Goal: Check status

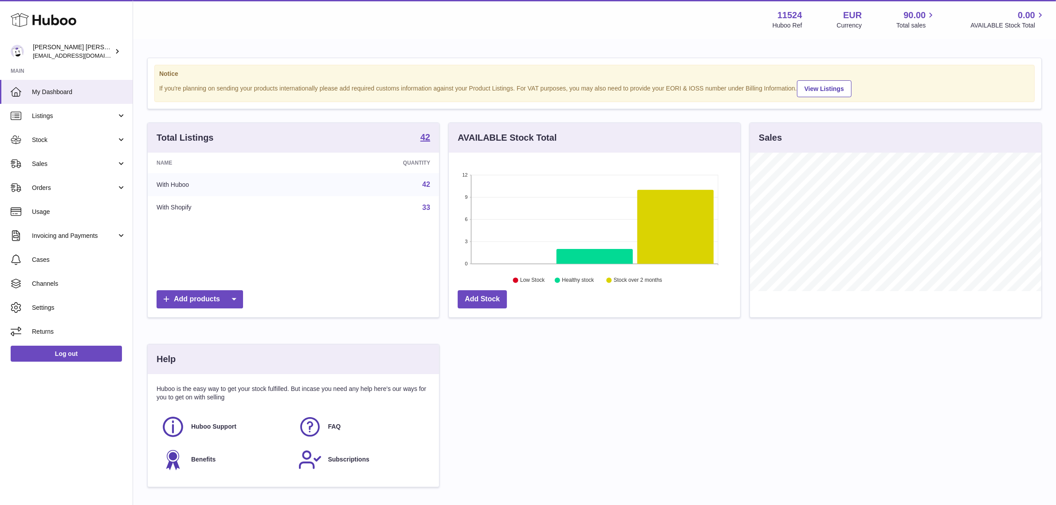
scroll to position [138, 291]
click at [91, 156] on link "Sales" at bounding box center [66, 164] width 133 height 24
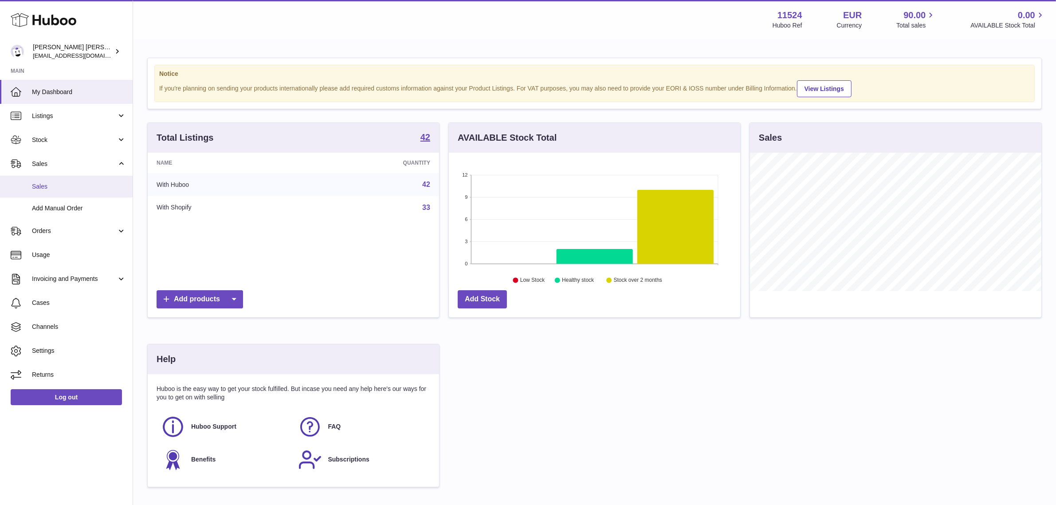
click at [85, 188] on span "Sales" at bounding box center [79, 186] width 94 height 8
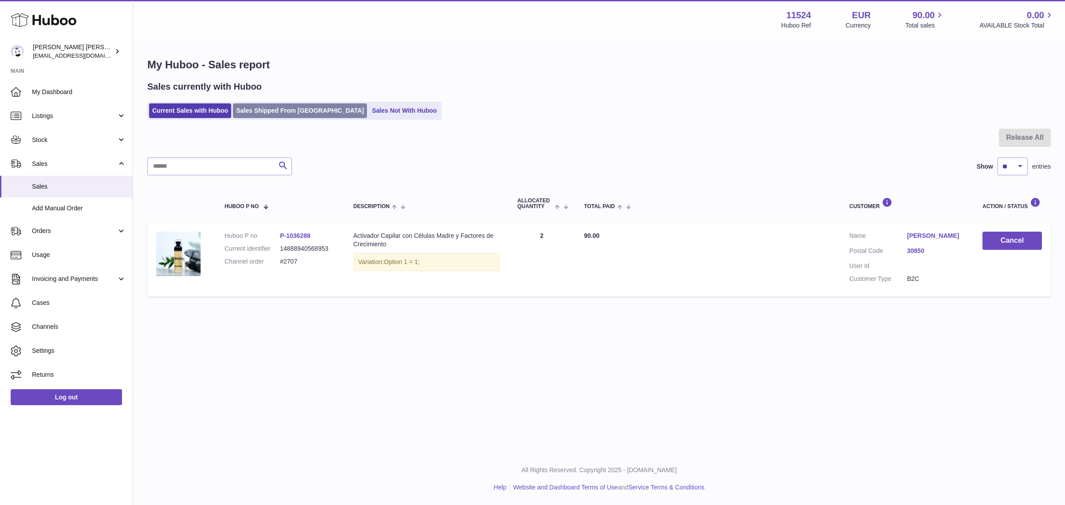
drag, startPoint x: 0, startPoint y: 0, endPoint x: 304, endPoint y: 116, distance: 325.6
click at [304, 116] on div "My Huboo - Sales report Sales currently with Huboo Current Sales with Huboo Sal…" at bounding box center [599, 179] width 932 height 279
click at [309, 107] on link "Sales Shipped From Huboo" at bounding box center [300, 110] width 134 height 15
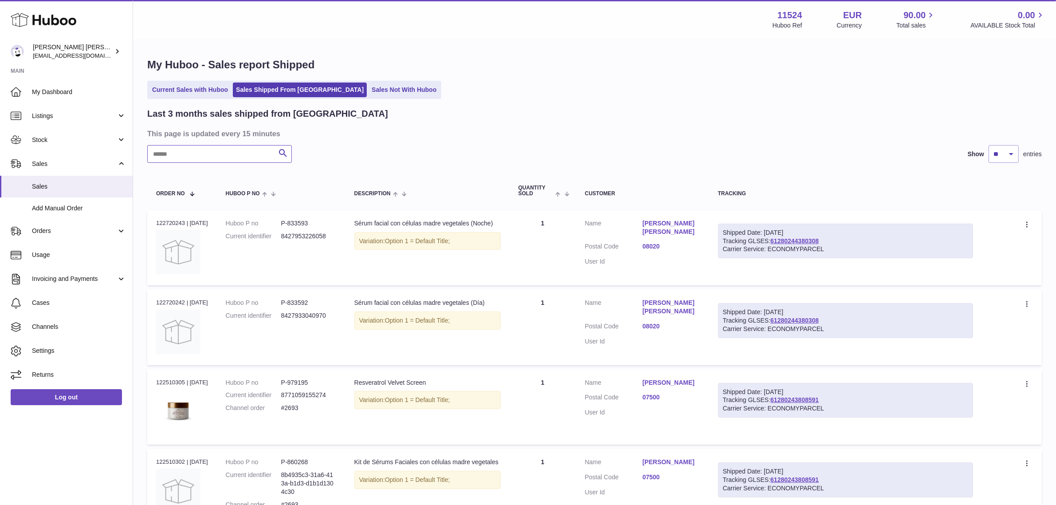
click at [209, 153] on input "text" at bounding box center [219, 154] width 145 height 18
paste input "**********"
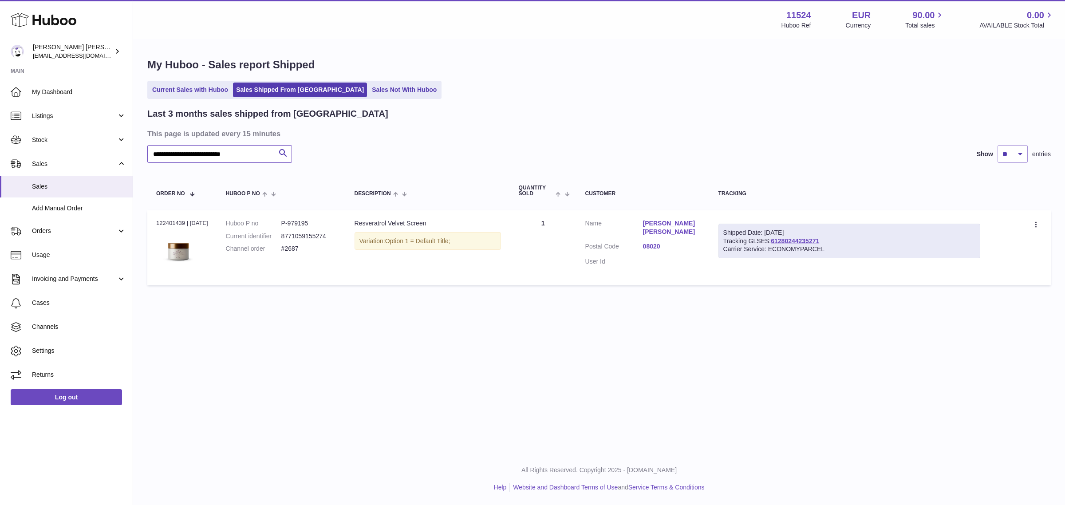
type input "**********"
drag, startPoint x: 835, startPoint y: 237, endPoint x: 777, endPoint y: 242, distance: 57.9
click at [777, 242] on div "Shipped Date: [DATE] Tracking GLSES: 61280244235271 Carrier Service: ECONOMYPAR…" at bounding box center [849, 241] width 262 height 35
copy link "61280244235271"
